Goal: Navigation & Orientation: Find specific page/section

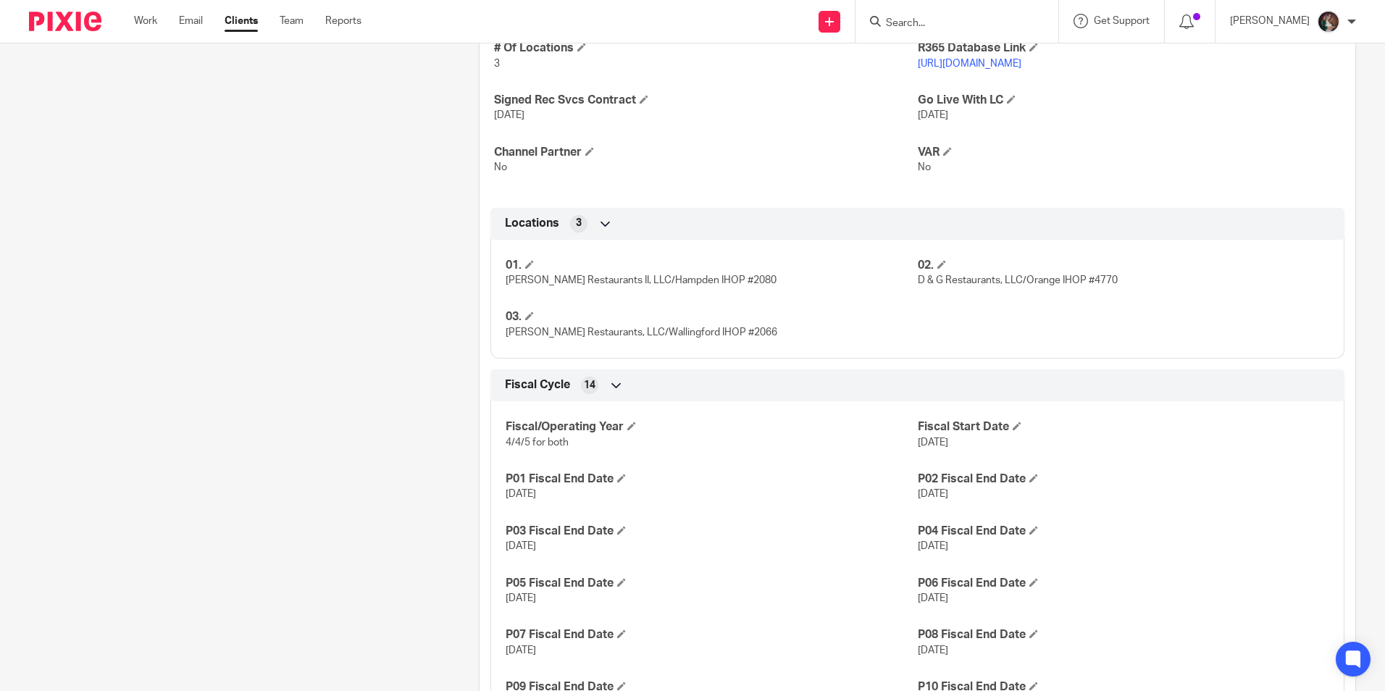
scroll to position [652, 0]
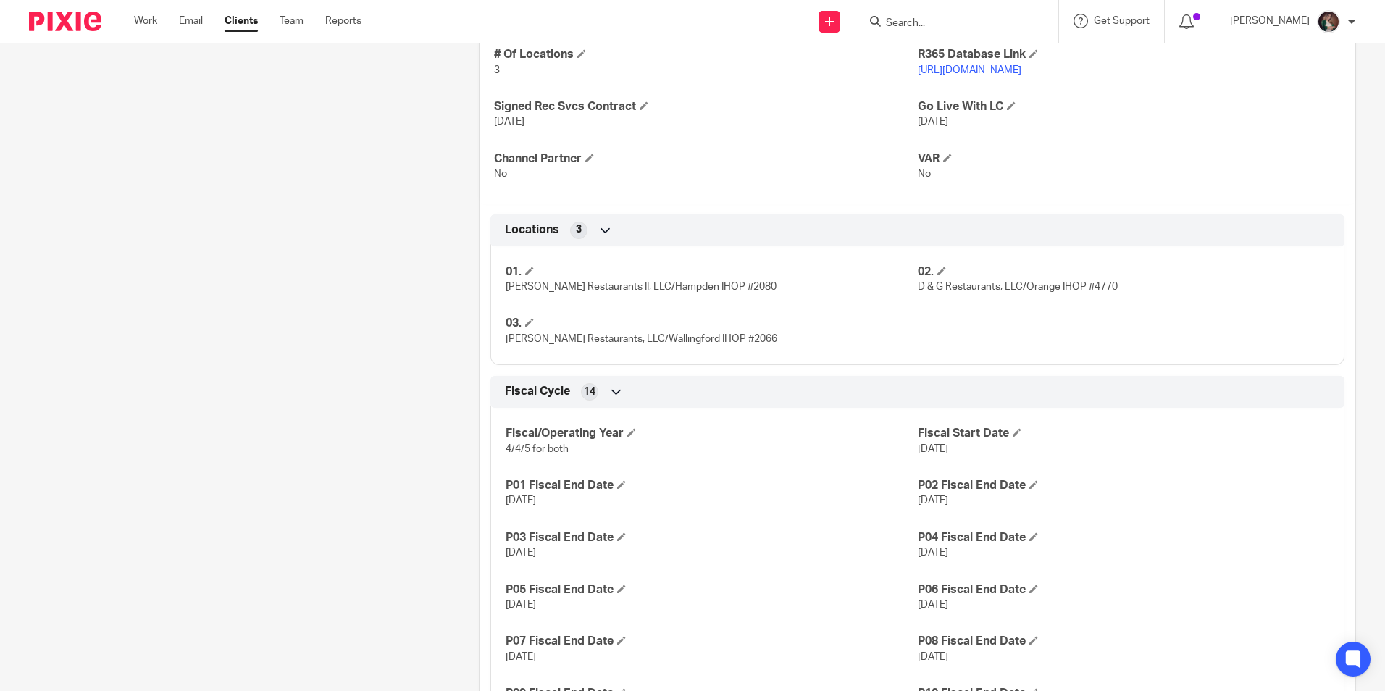
click at [965, 67] on link "[URL][DOMAIN_NAME]" at bounding box center [970, 70] width 104 height 10
click at [1300, 15] on p "[PERSON_NAME]" at bounding box center [1270, 21] width 80 height 14
click at [1295, 59] on span "My profile" at bounding box center [1295, 58] width 45 height 10
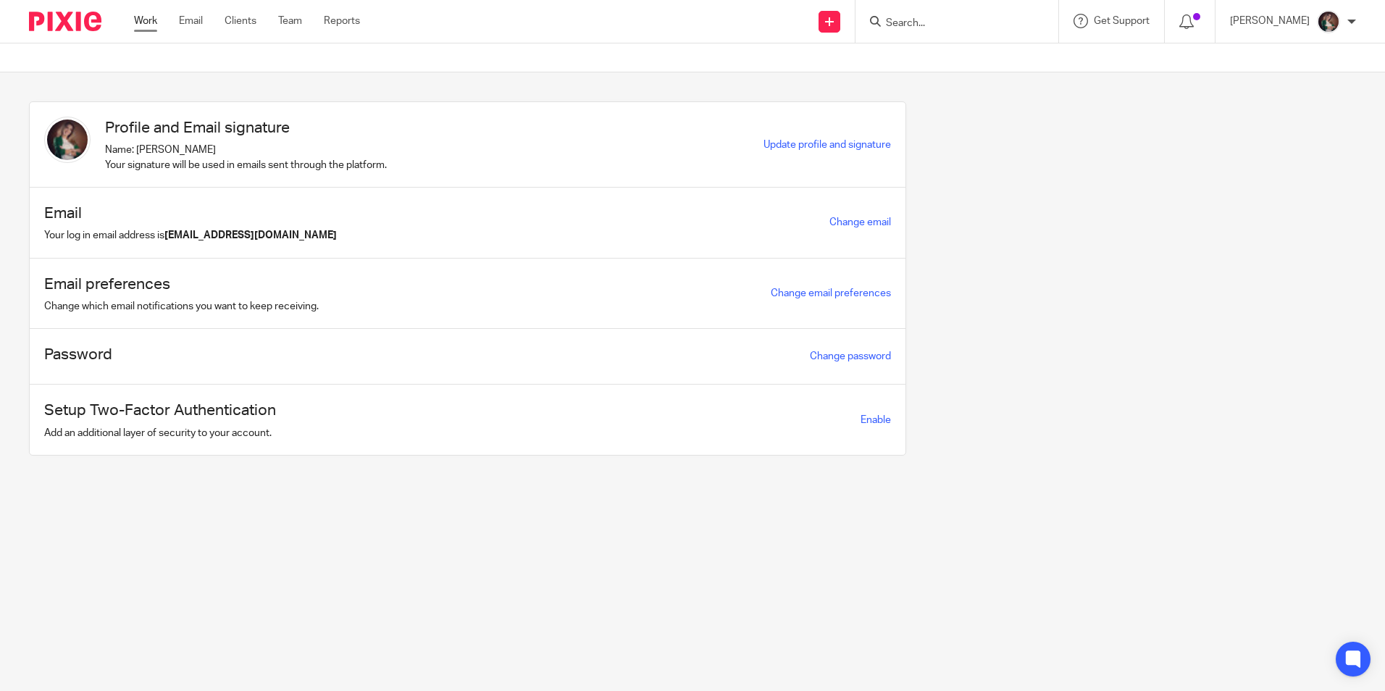
click at [141, 22] on link "Work" at bounding box center [145, 21] width 23 height 14
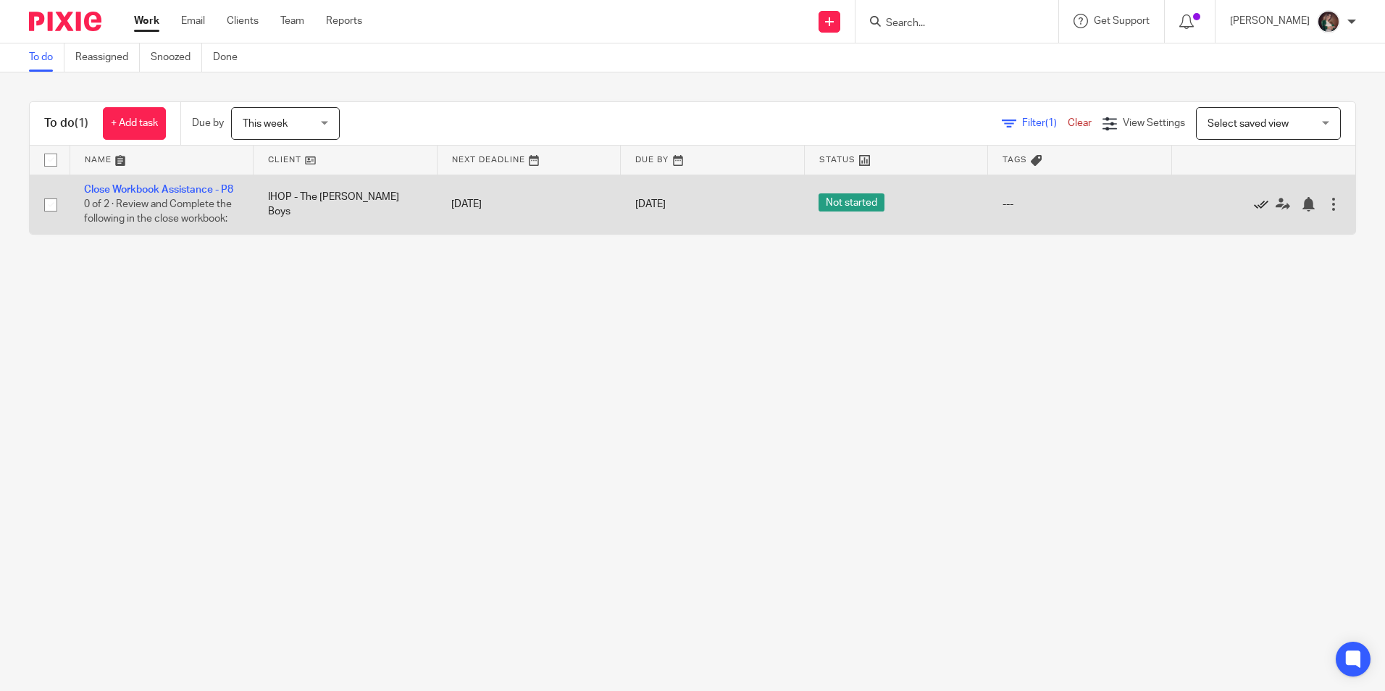
click at [1254, 212] on icon at bounding box center [1261, 204] width 14 height 14
